Goal: Information Seeking & Learning: Learn about a topic

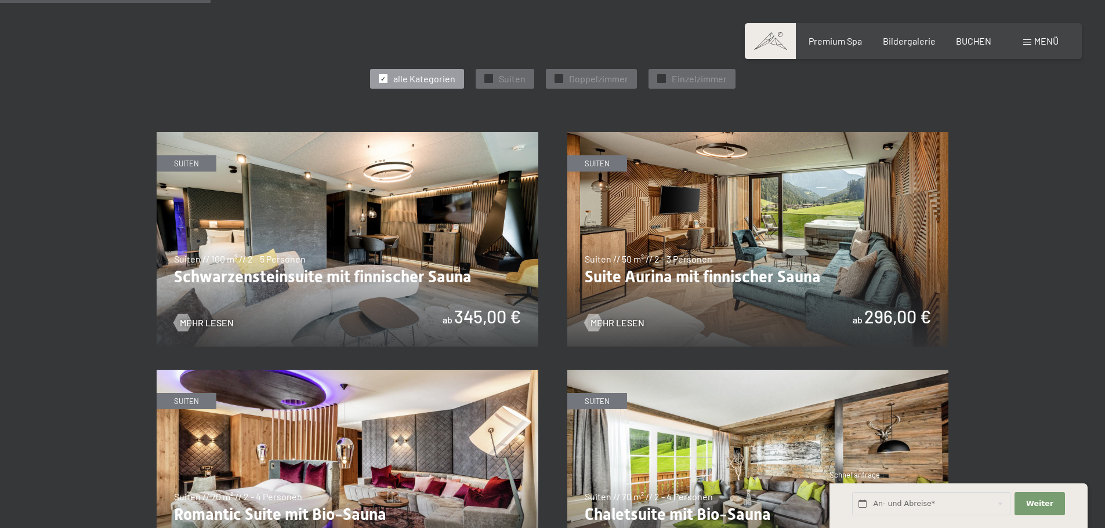
scroll to position [638, 0]
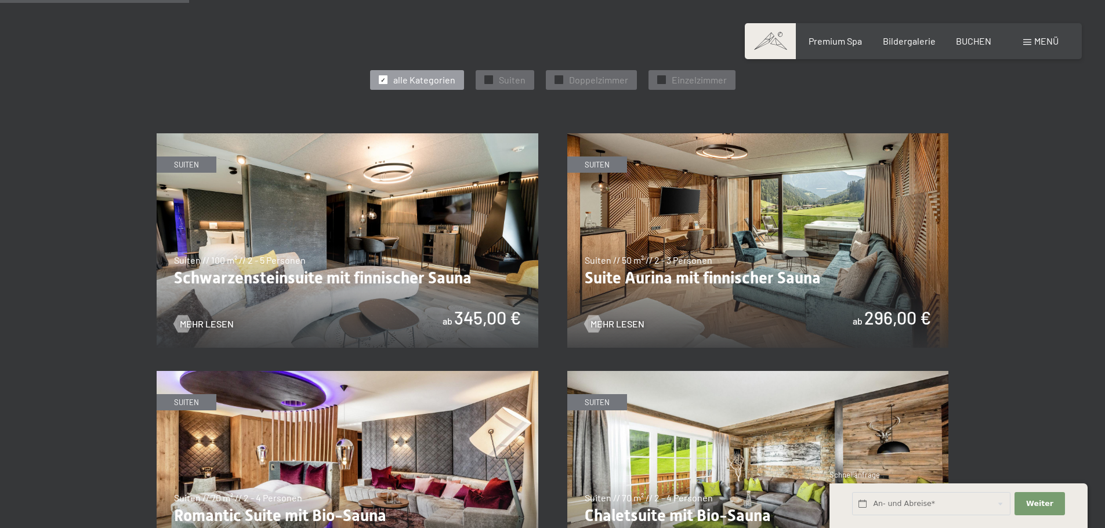
click at [409, 282] on img at bounding box center [348, 240] width 382 height 215
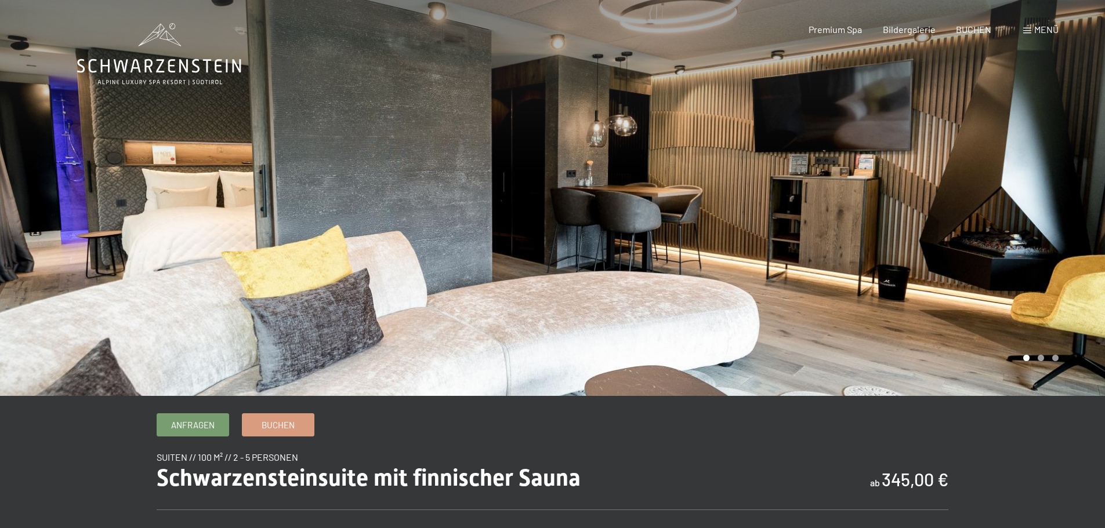
click at [141, 230] on div at bounding box center [276, 198] width 553 height 396
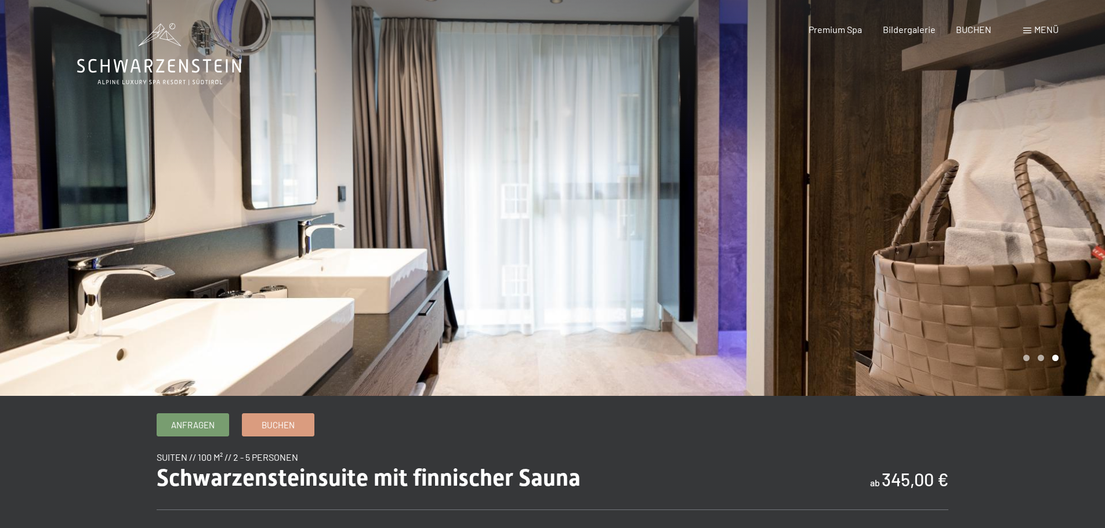
click at [760, 251] on div at bounding box center [829, 198] width 553 height 396
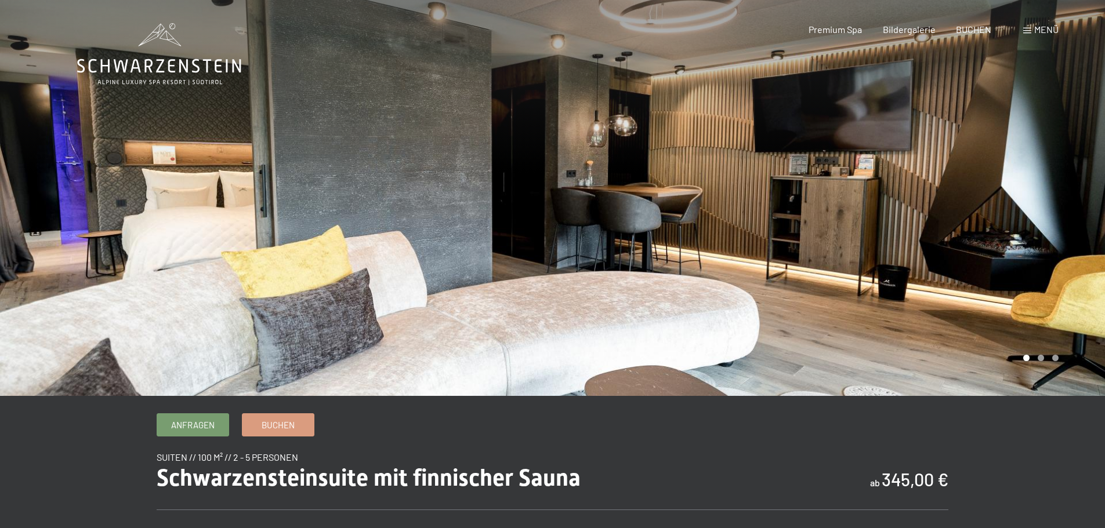
click at [760, 249] on div at bounding box center [829, 198] width 553 height 396
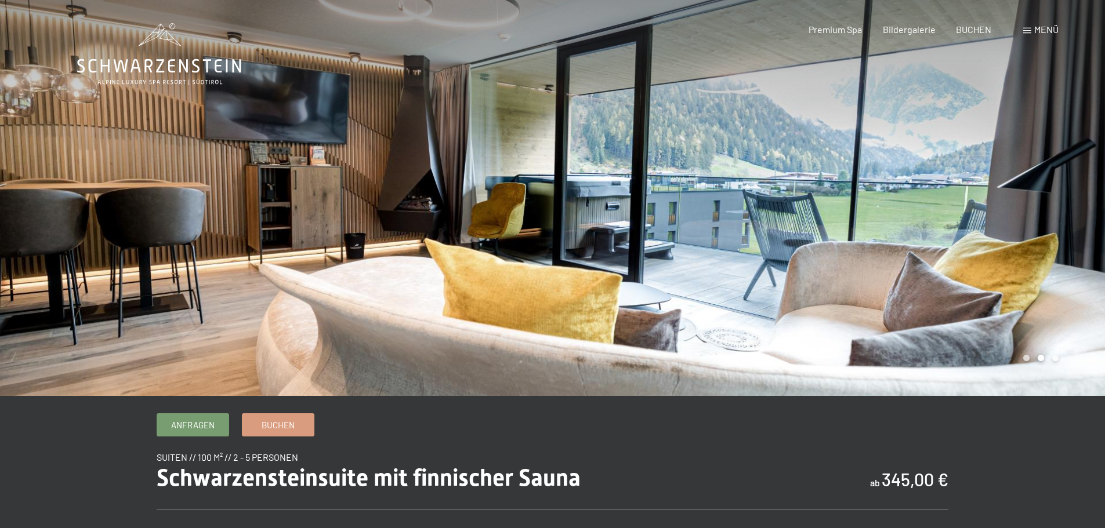
click at [760, 249] on div at bounding box center [829, 198] width 553 height 396
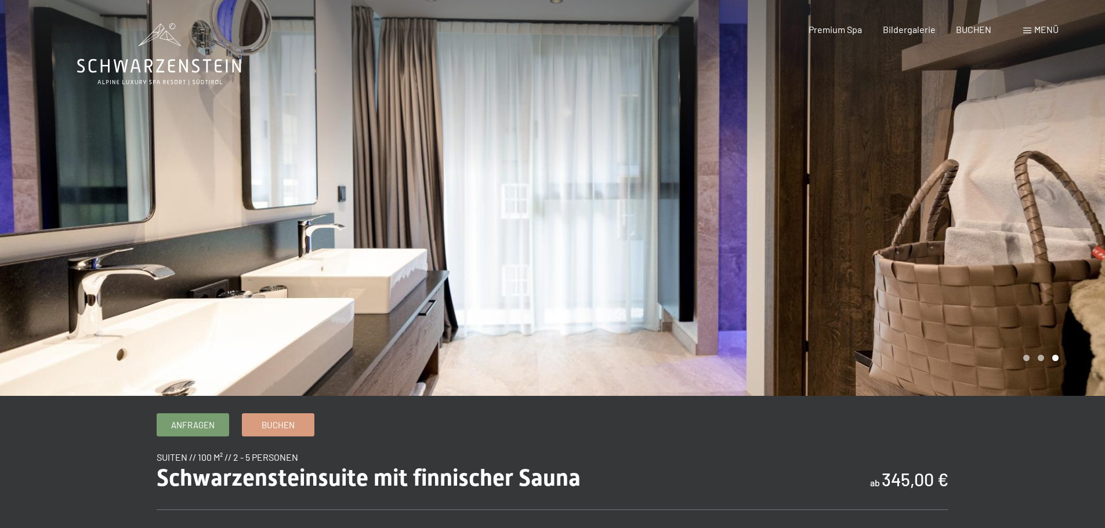
click at [759, 249] on div at bounding box center [829, 198] width 553 height 396
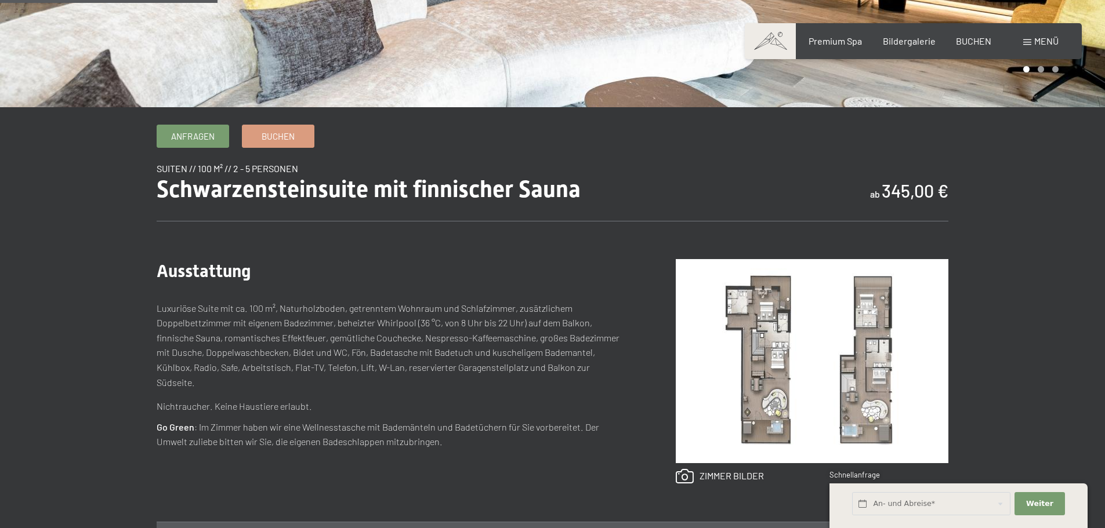
scroll to position [290, 0]
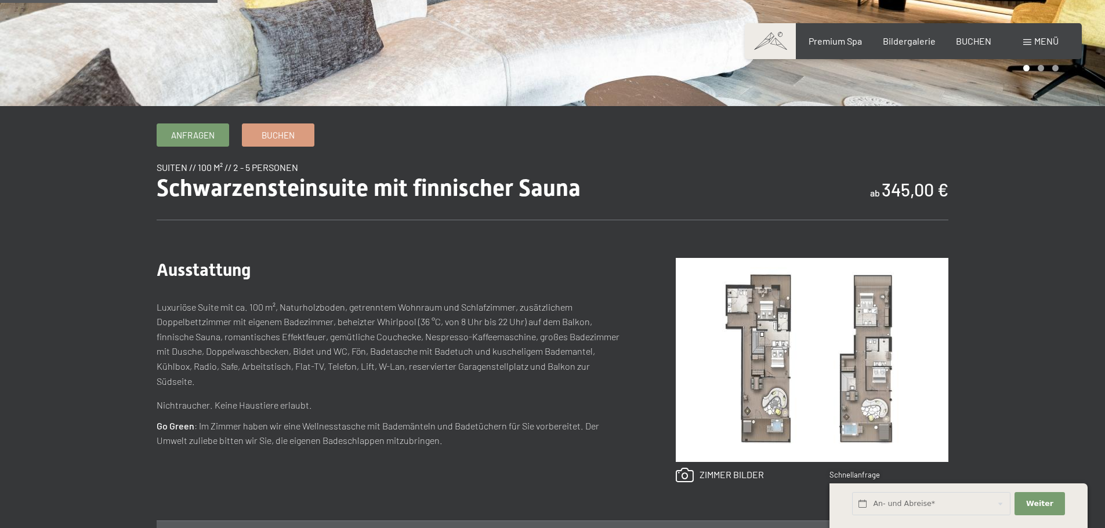
click at [751, 370] on img at bounding box center [812, 360] width 273 height 204
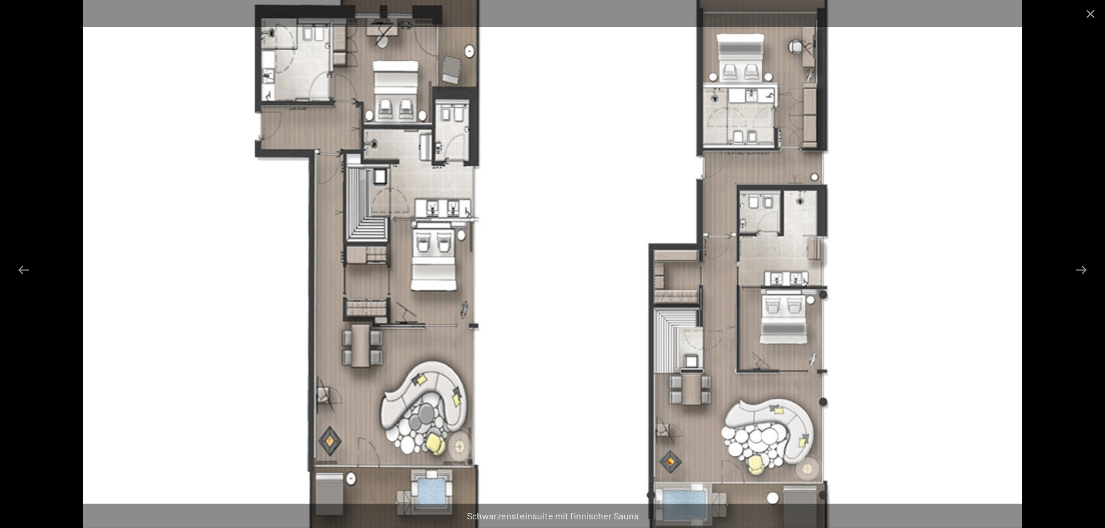
scroll to position [580, 0]
click at [1081, 20] on button "Close gallery" at bounding box center [1090, 13] width 29 height 27
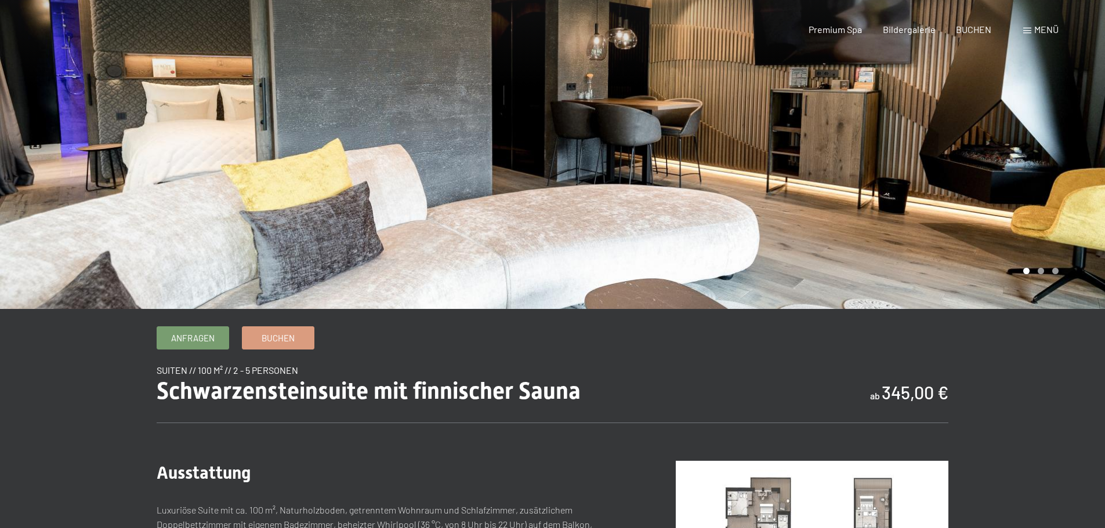
scroll to position [0, 0]
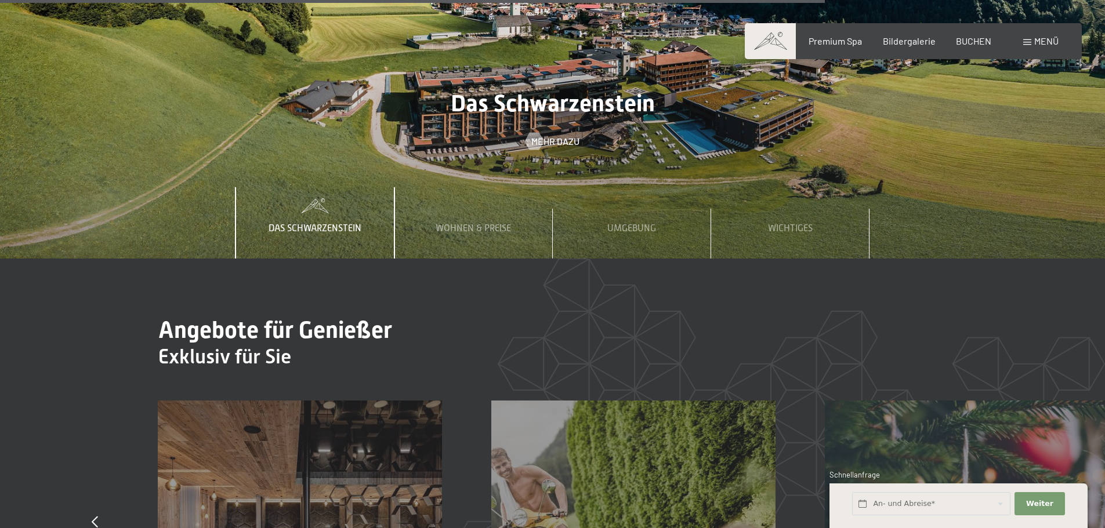
scroll to position [5184, 0]
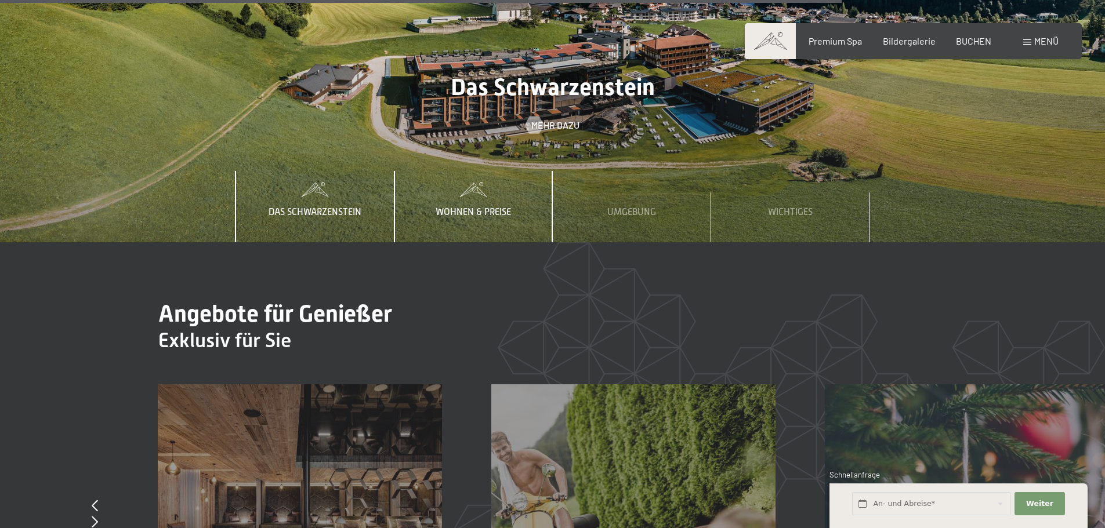
click at [496, 207] on span "Wohnen & Preise" at bounding box center [473, 212] width 75 height 10
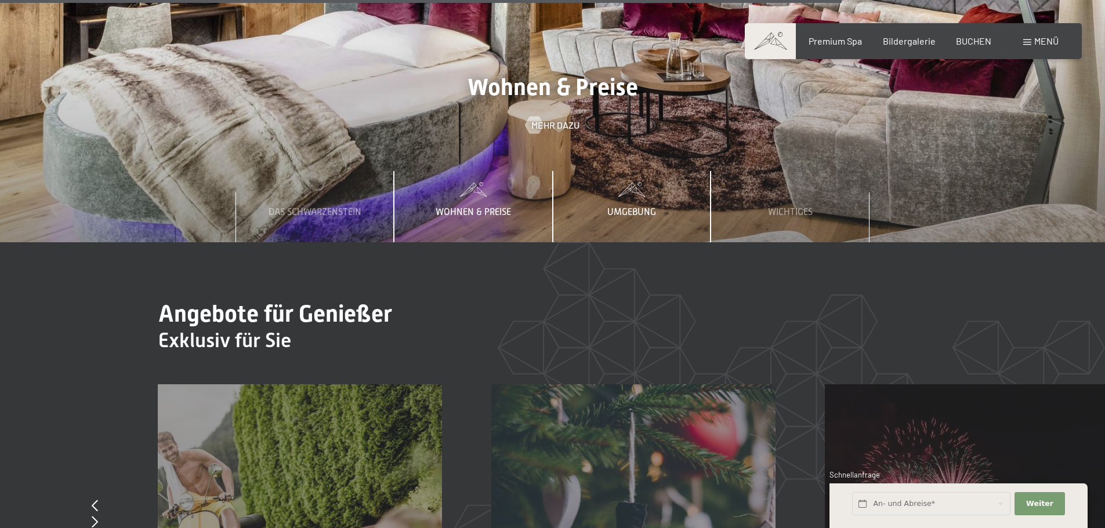
click at [612, 171] on div "Umgebung" at bounding box center [632, 206] width 66 height 71
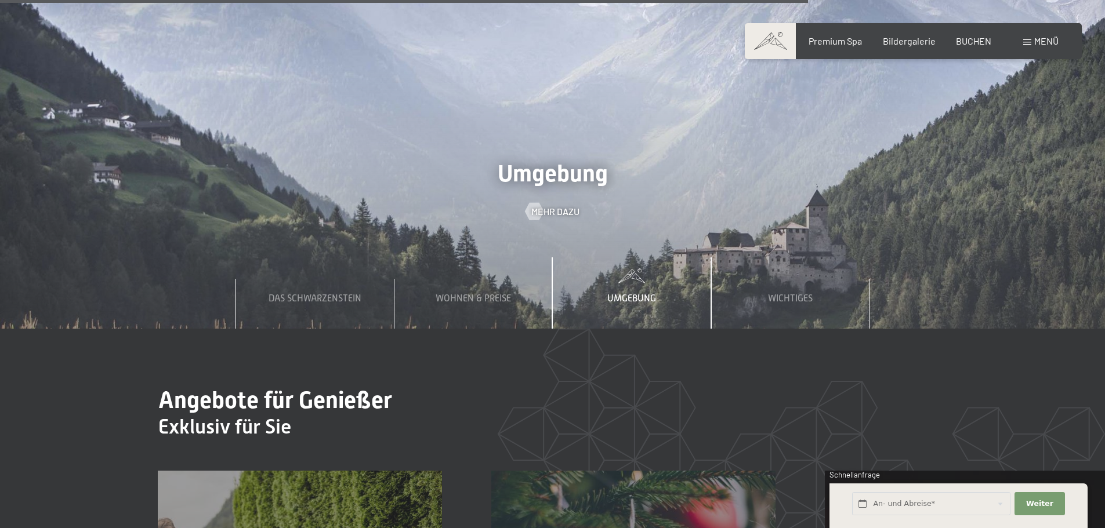
scroll to position [4952, 0]
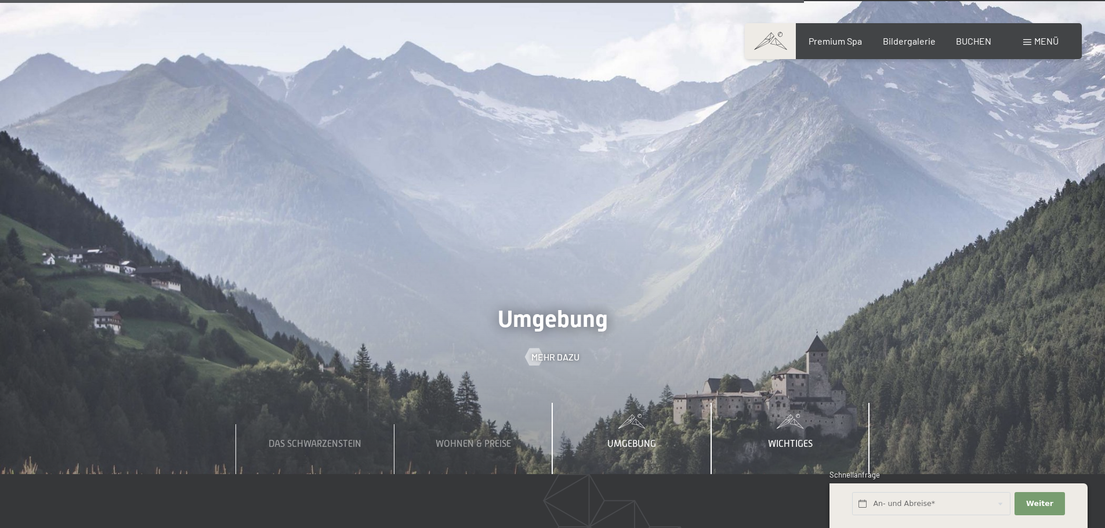
click at [776, 403] on div "Wichtiges" at bounding box center [790, 438] width 62 height 71
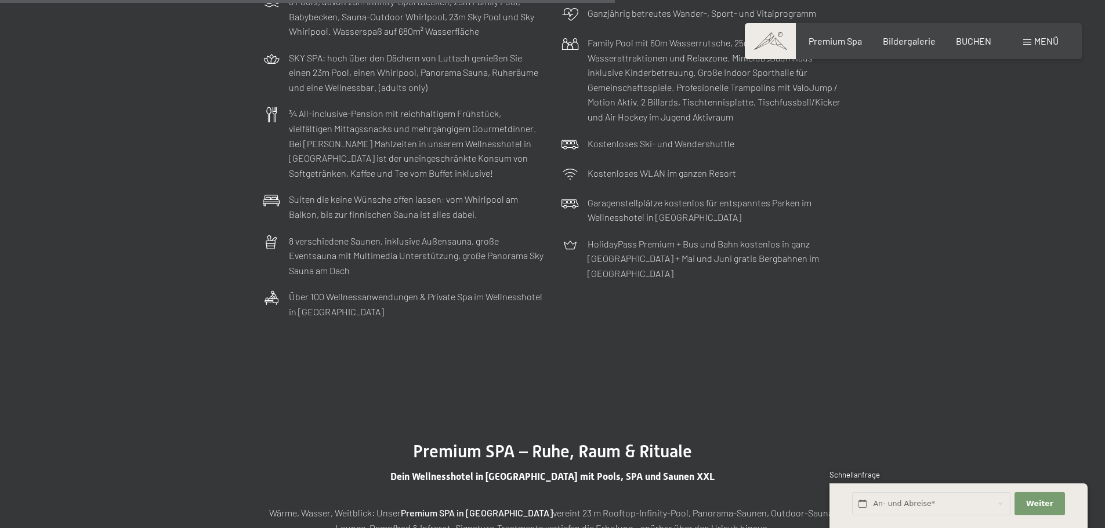
scroll to position [3503, 0]
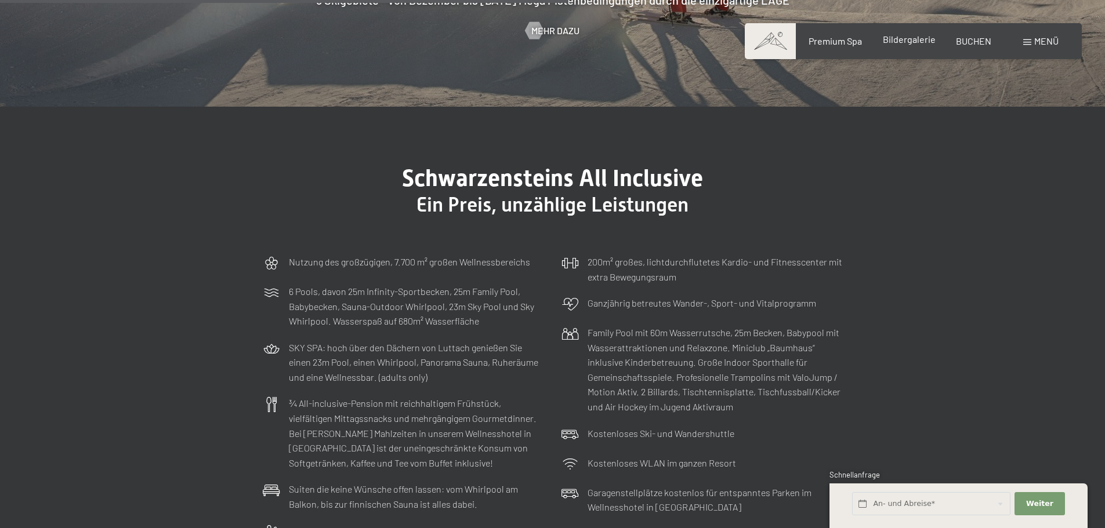
click at [893, 46] on div "Bildergalerie" at bounding box center [909, 39] width 53 height 13
click at [904, 40] on span "Bildergalerie" at bounding box center [909, 39] width 53 height 11
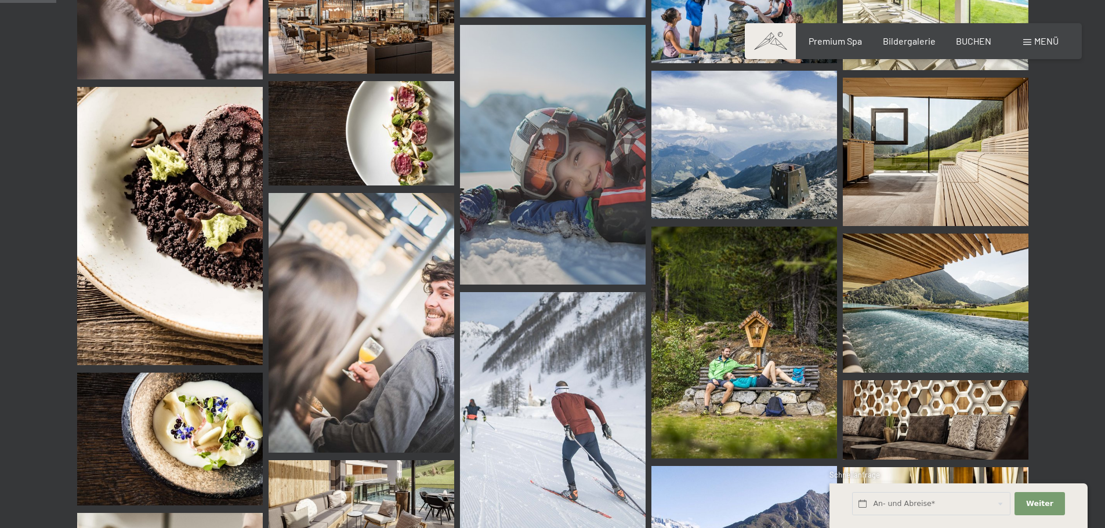
scroll to position [522, 0]
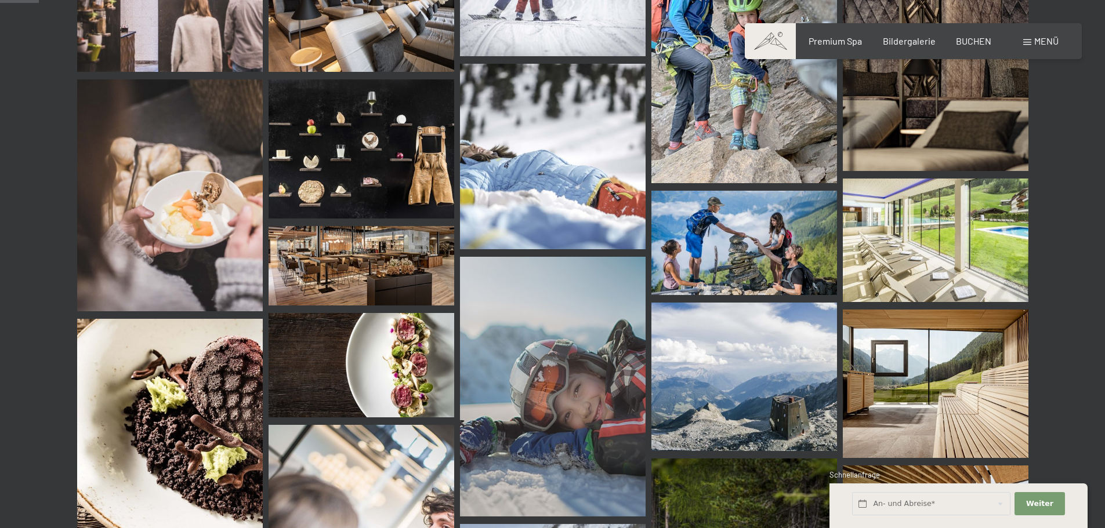
click at [383, 180] on img at bounding box center [362, 148] width 186 height 139
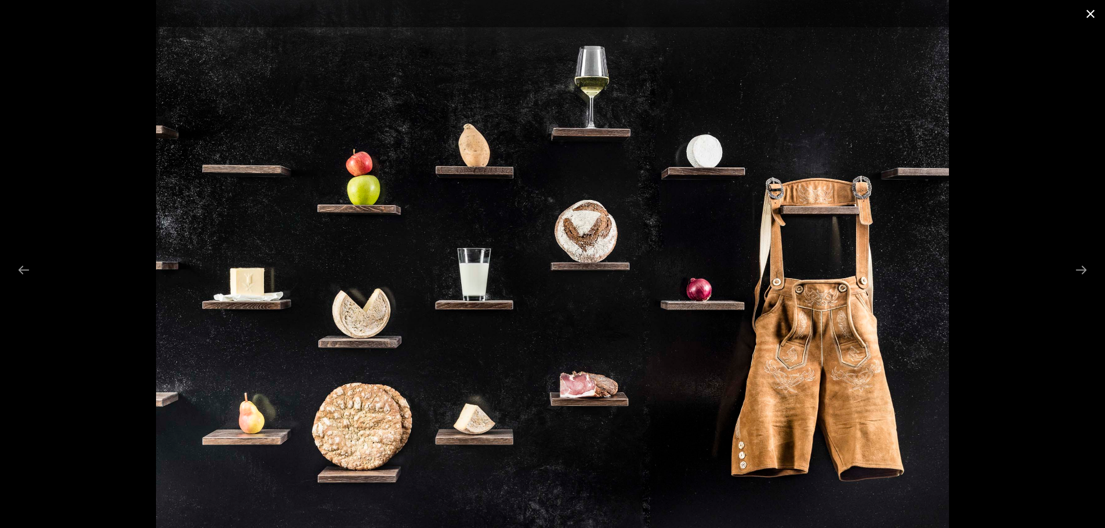
click at [1084, 21] on button "Close gallery" at bounding box center [1090, 13] width 29 height 27
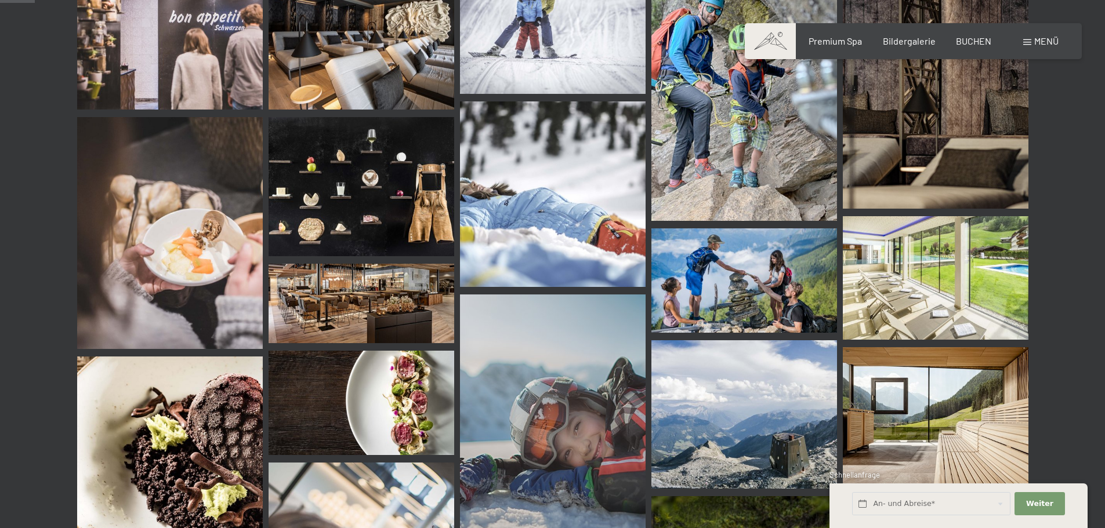
scroll to position [464, 0]
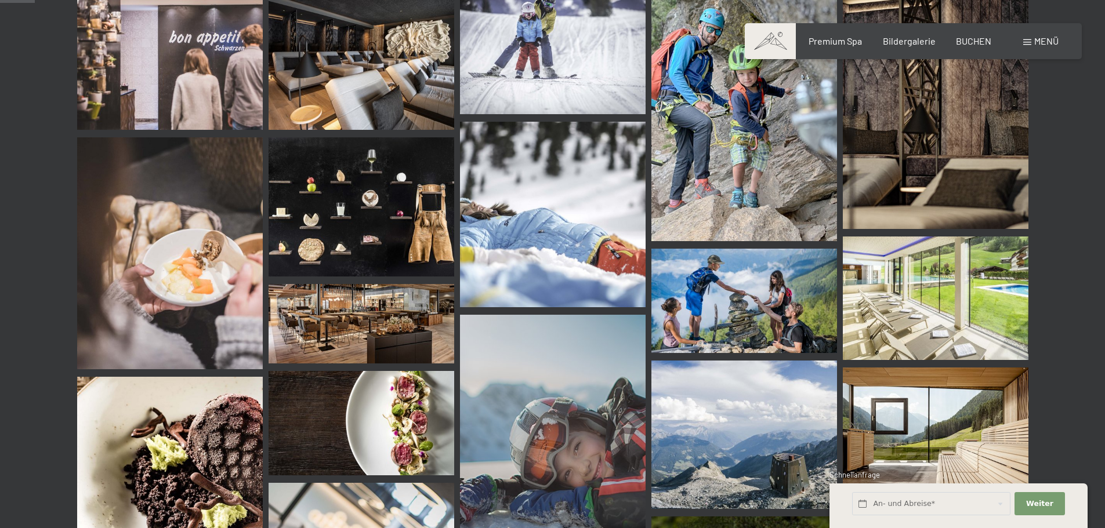
click at [354, 315] on img at bounding box center [362, 323] width 186 height 79
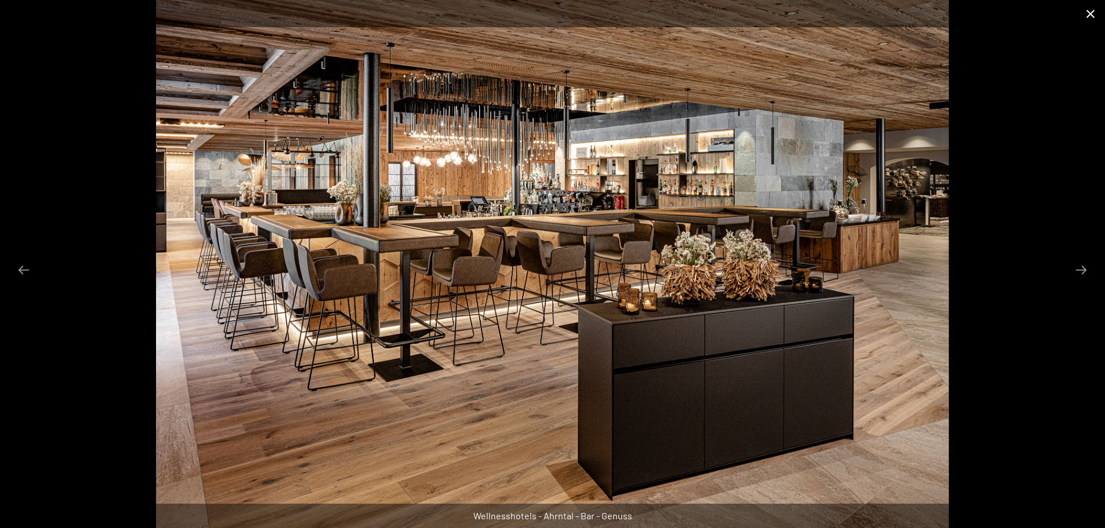
click at [1086, 25] on button "Close gallery" at bounding box center [1090, 13] width 29 height 27
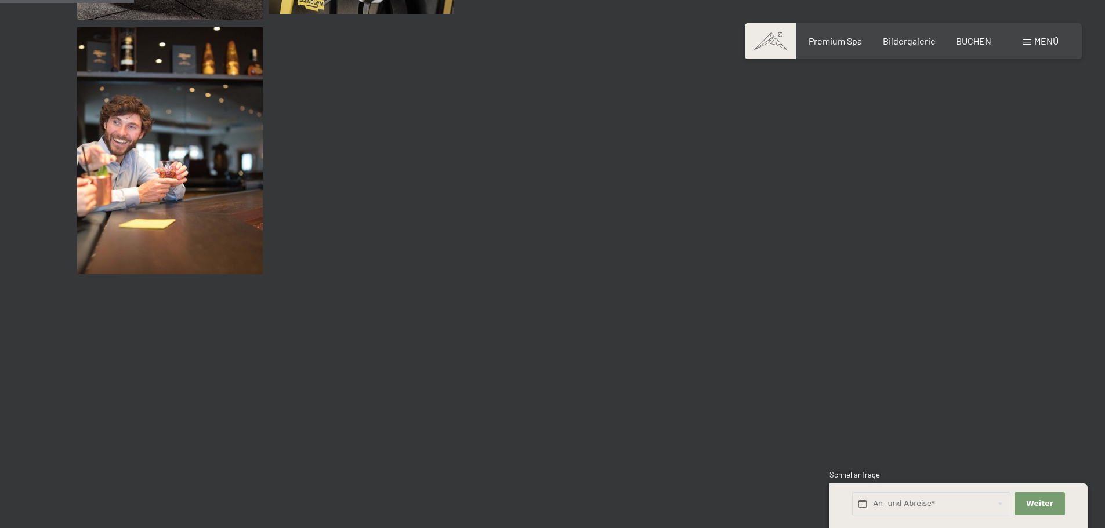
scroll to position [1682, 0]
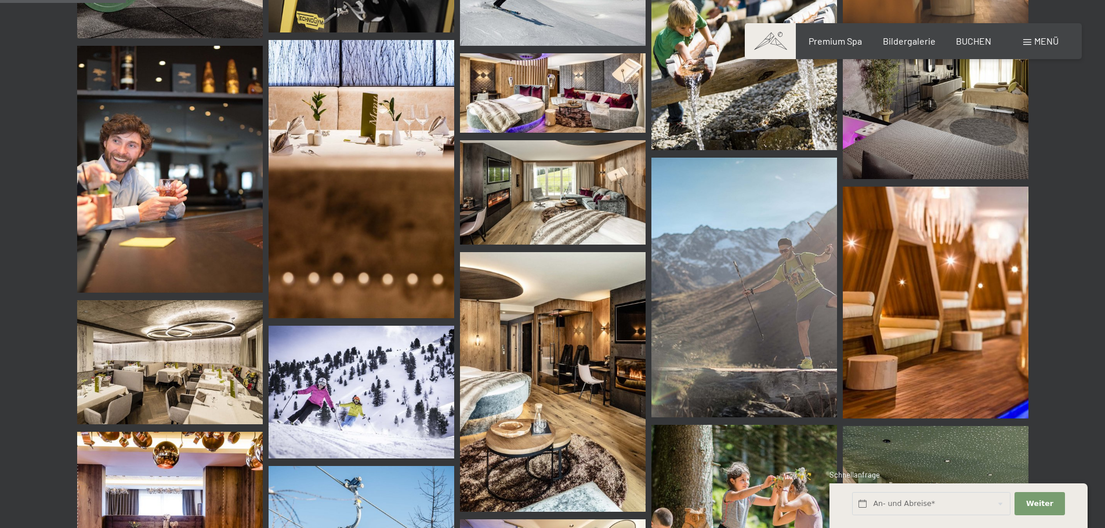
click at [189, 134] on img at bounding box center [170, 170] width 186 height 248
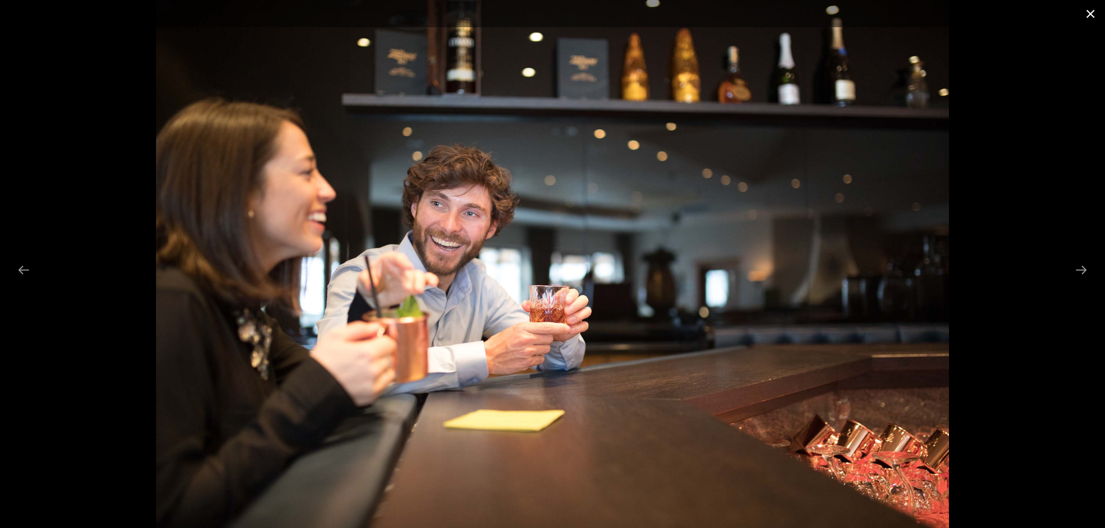
click at [1093, 16] on button "Close gallery" at bounding box center [1090, 13] width 29 height 27
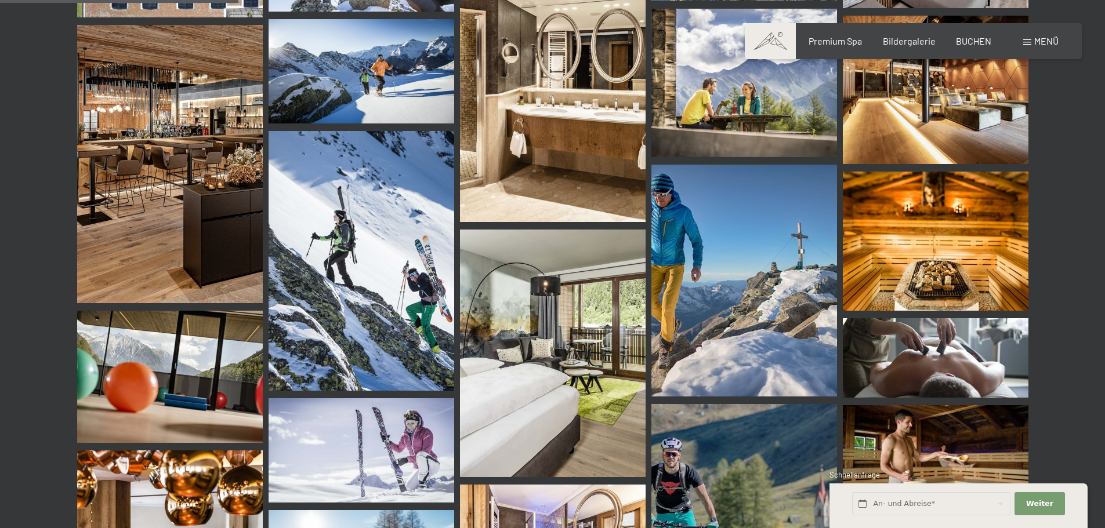
scroll to position [3654, 0]
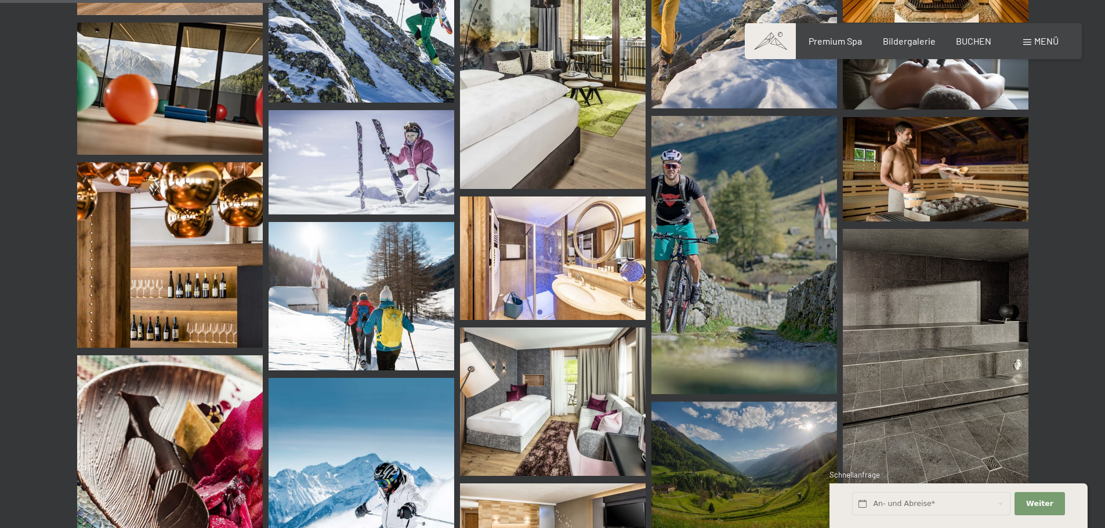
click at [749, 217] on img at bounding box center [744, 255] width 186 height 278
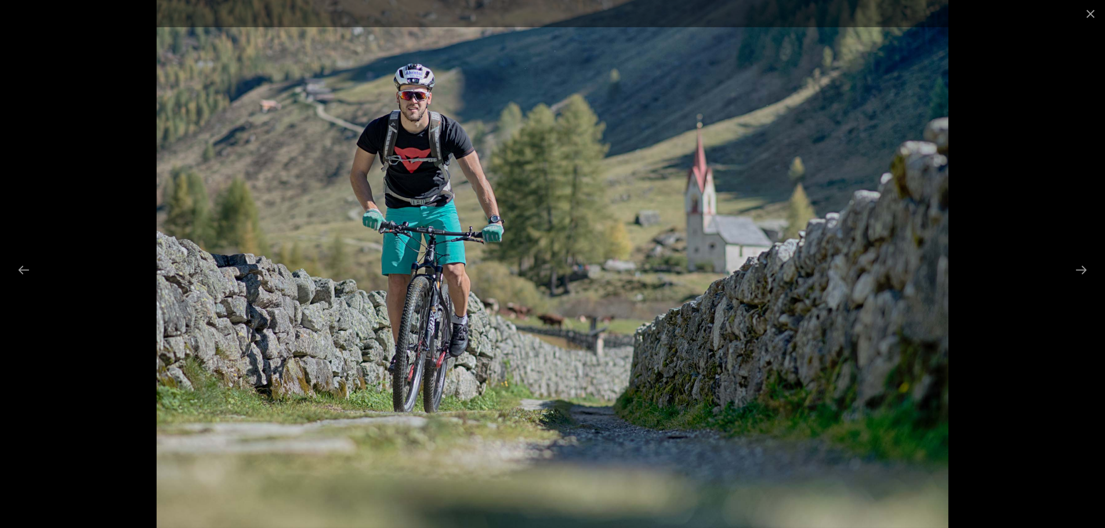
scroll to position [3364, 0]
drag, startPoint x: 397, startPoint y: 107, endPoint x: 400, endPoint y: 119, distance: 12.5
click at [400, 119] on img at bounding box center [553, 264] width 792 height 528
drag, startPoint x: 794, startPoint y: 101, endPoint x: 943, endPoint y: 101, distance: 149.1
click at [796, 101] on img at bounding box center [553, 264] width 792 height 528
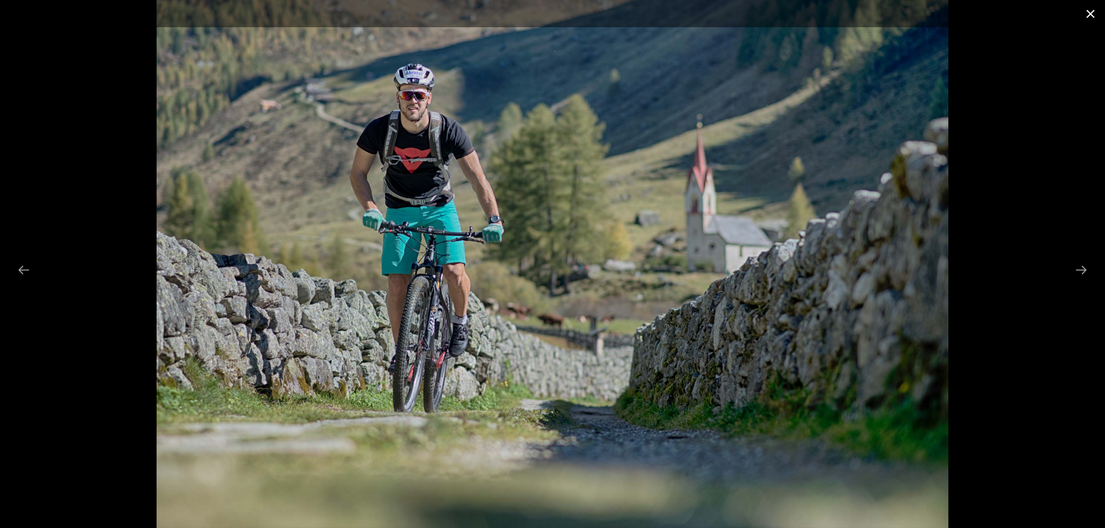
click at [1090, 20] on button "Close gallery" at bounding box center [1090, 13] width 29 height 27
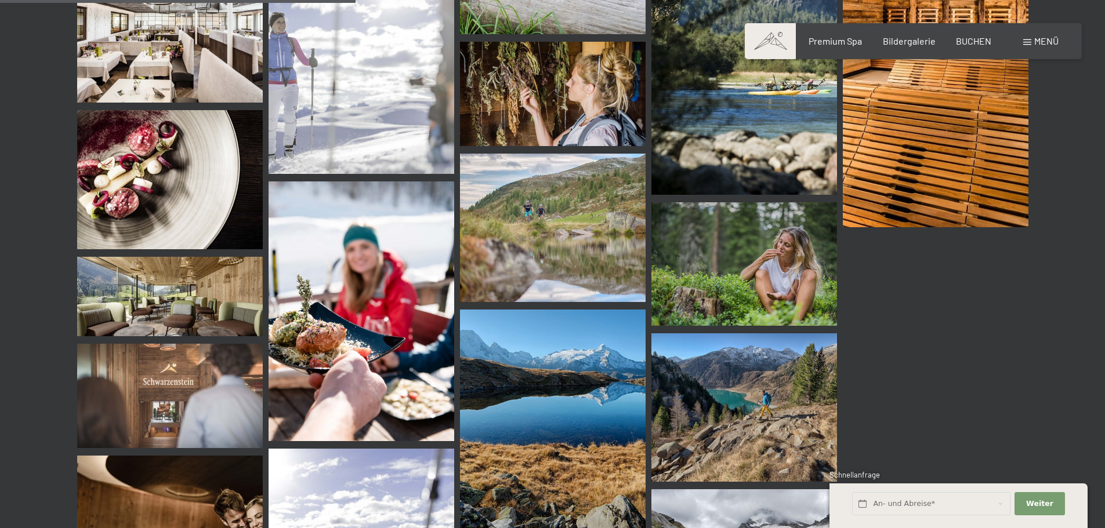
scroll to position [4756, 0]
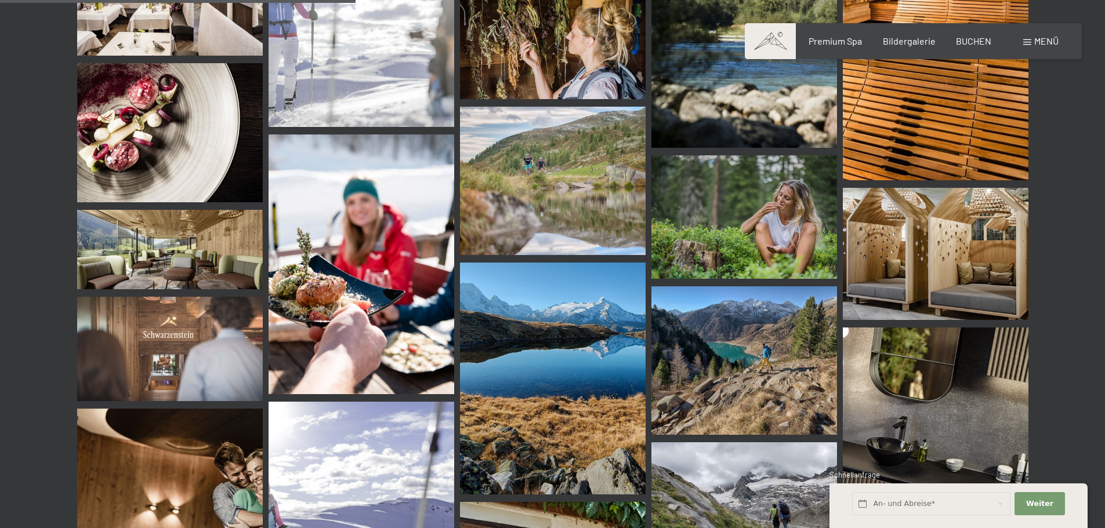
click at [321, 220] on img at bounding box center [362, 265] width 186 height 260
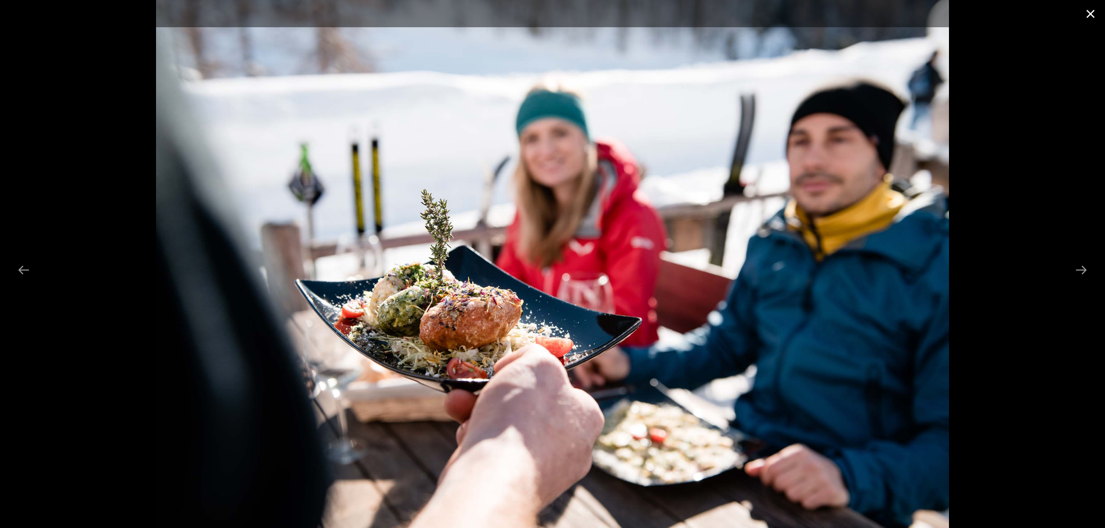
click at [1082, 18] on button "Close gallery" at bounding box center [1090, 13] width 29 height 27
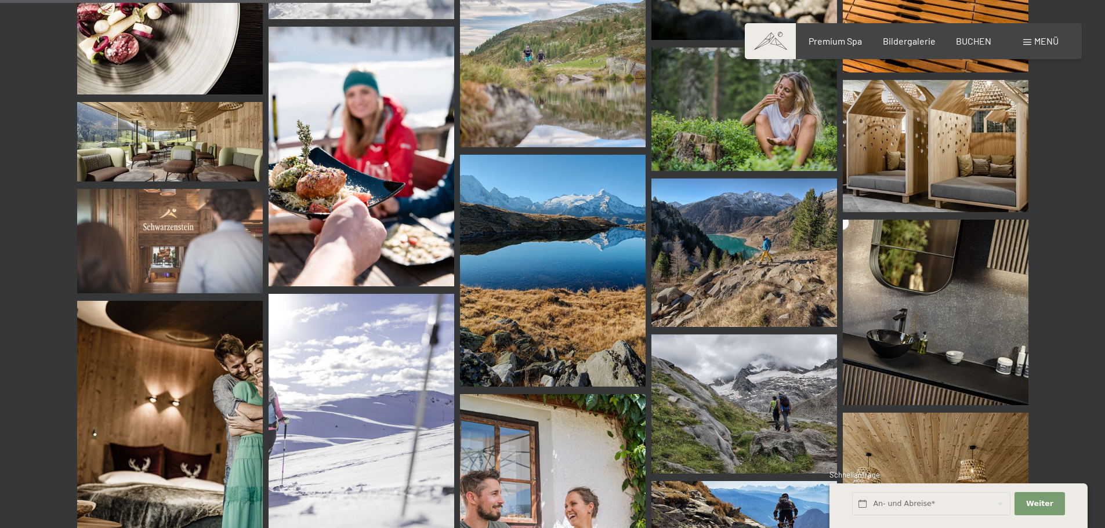
scroll to position [5104, 0]
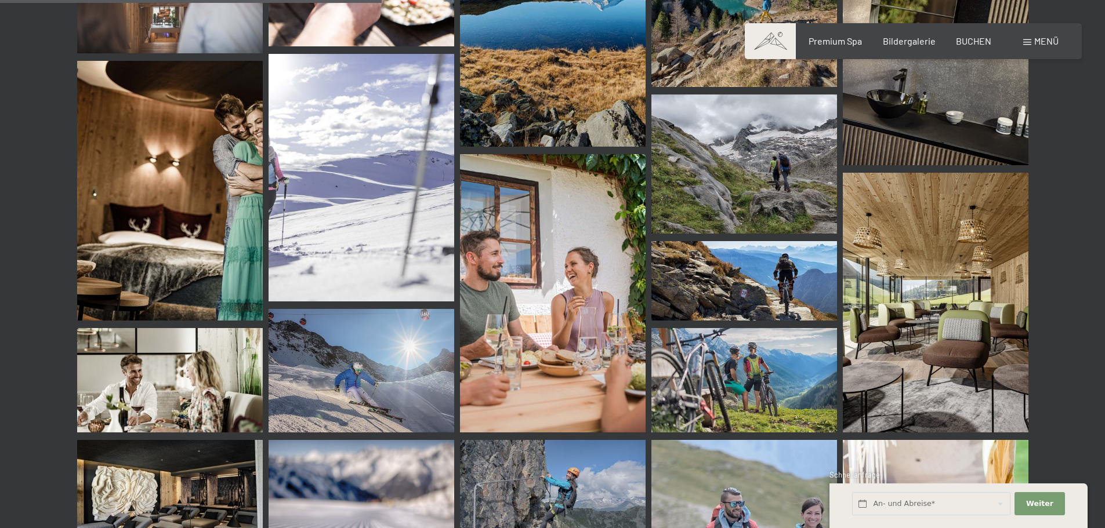
click at [156, 197] on img at bounding box center [170, 191] width 186 height 260
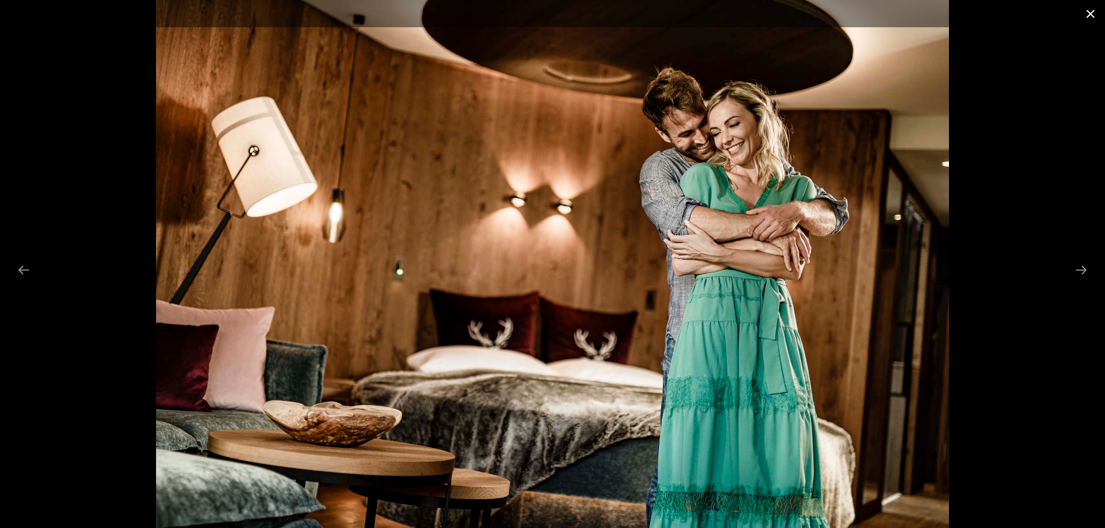
click at [1078, 12] on button "Close gallery" at bounding box center [1090, 13] width 29 height 27
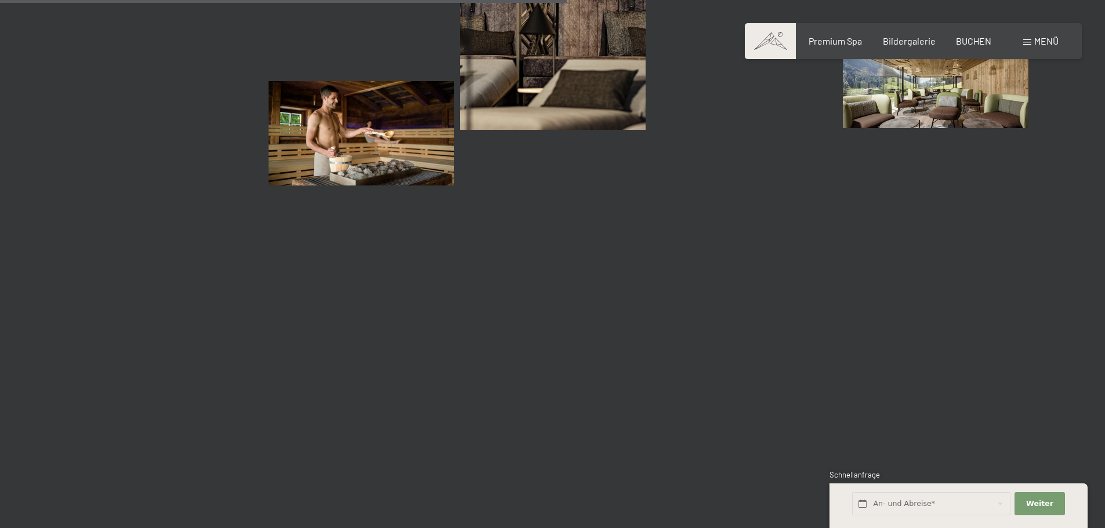
scroll to position [7366, 0]
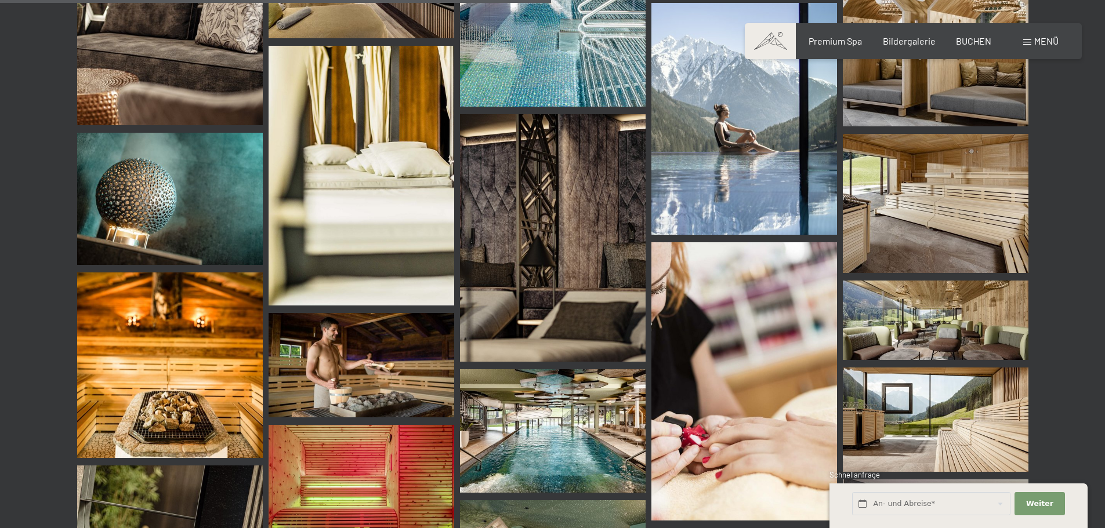
click at [742, 162] on img at bounding box center [744, 119] width 186 height 232
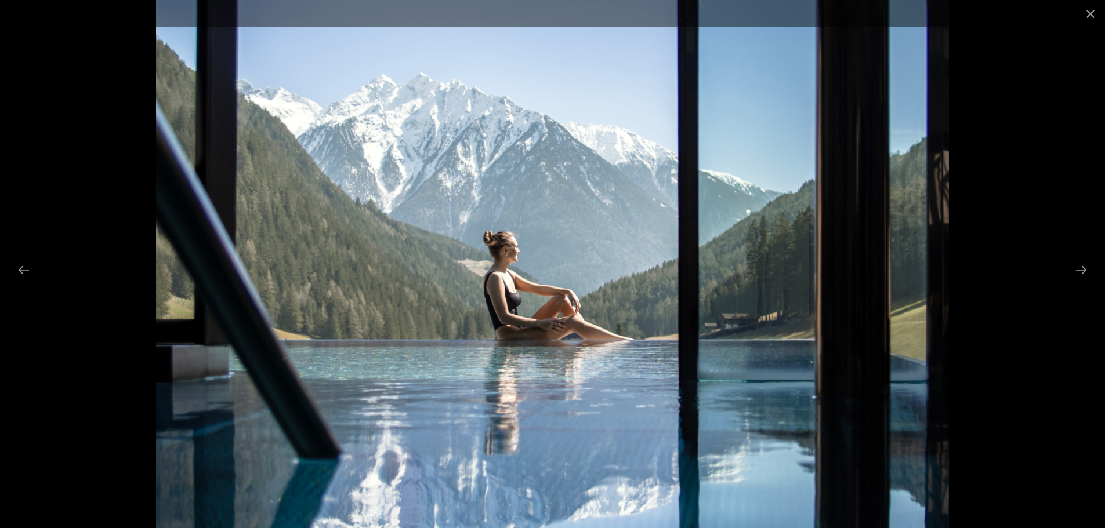
click at [1028, 41] on div at bounding box center [552, 264] width 1105 height 528
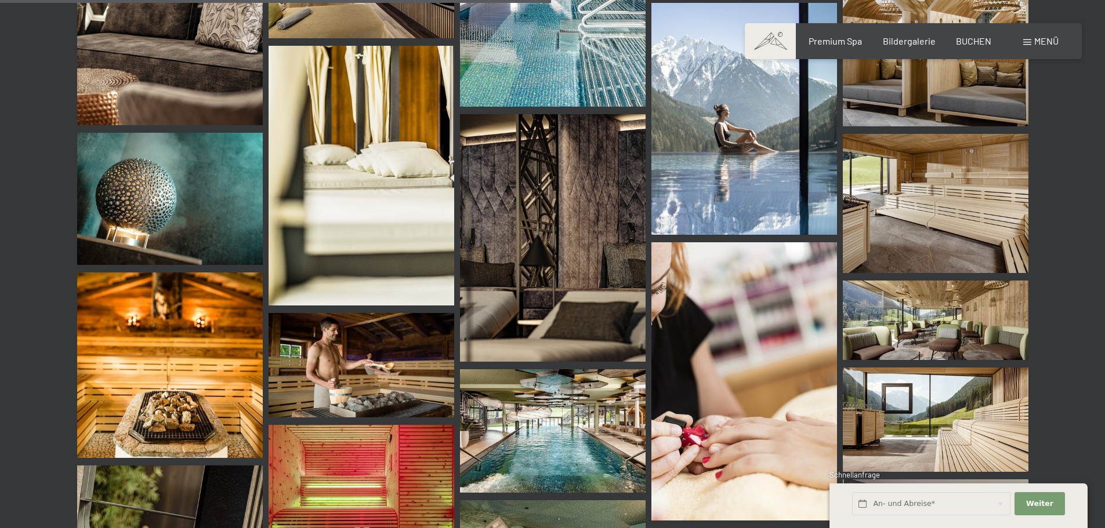
click at [760, 140] on img at bounding box center [744, 119] width 186 height 232
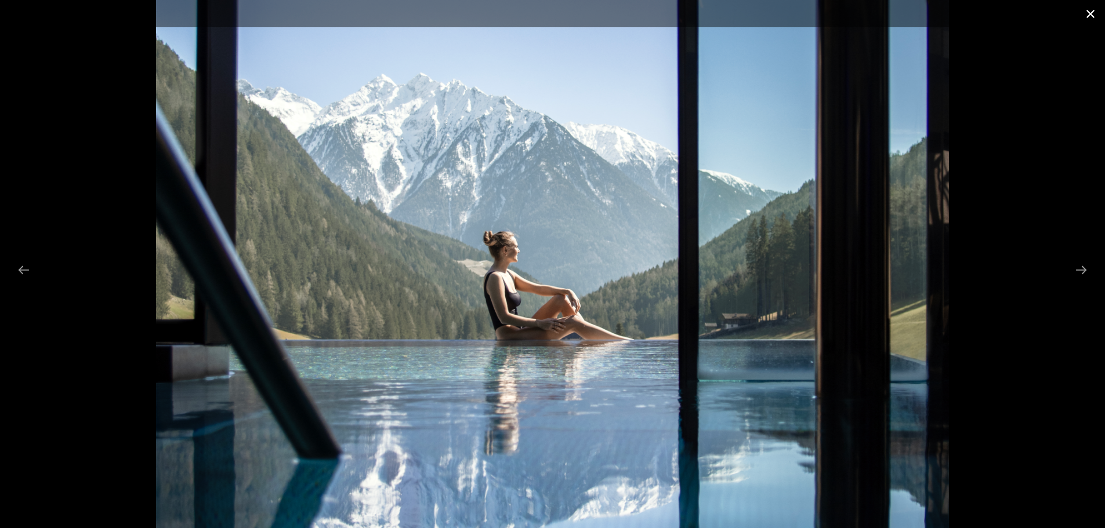
click at [1078, 18] on button "Close gallery" at bounding box center [1090, 13] width 29 height 27
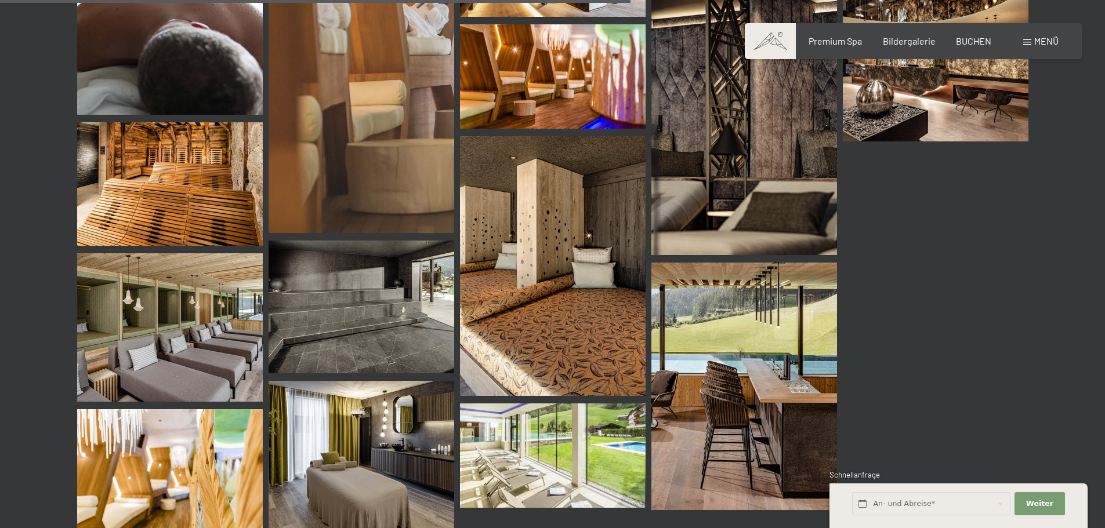
scroll to position [8468, 0]
